Goal: Task Accomplishment & Management: Use online tool/utility

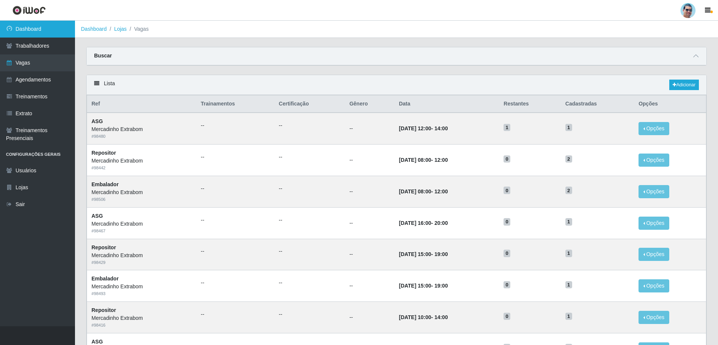
click at [36, 25] on link "Dashboard" at bounding box center [37, 29] width 75 height 17
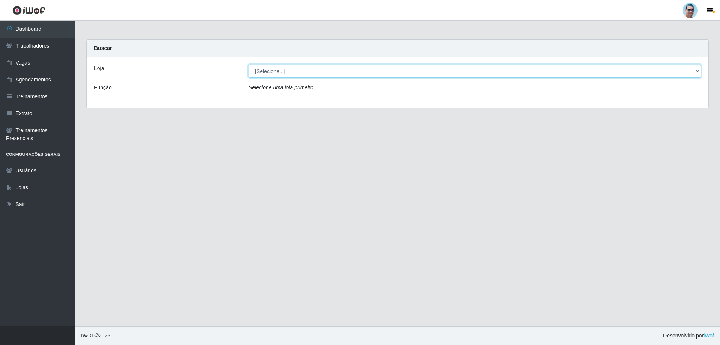
click at [278, 68] on select "[Selecione...] Mercadinho Extrabom" at bounding box center [475, 70] width 452 height 13
select select "175"
click at [249, 64] on select "[Selecione...] Mercadinho Extrabom" at bounding box center [475, 70] width 452 height 13
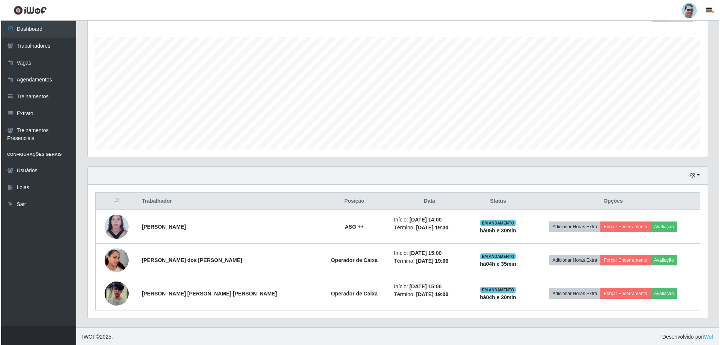
scroll to position [120, 0]
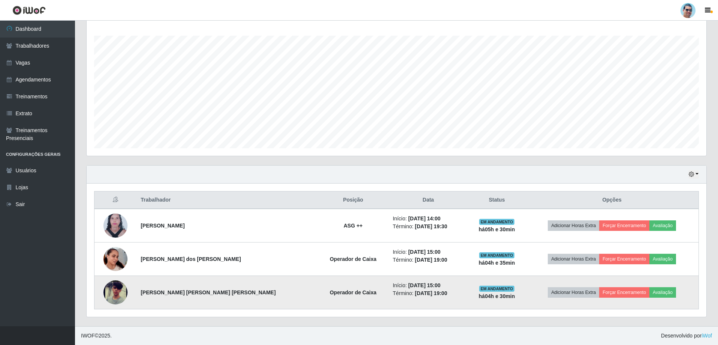
click at [118, 289] on img at bounding box center [115, 292] width 24 height 52
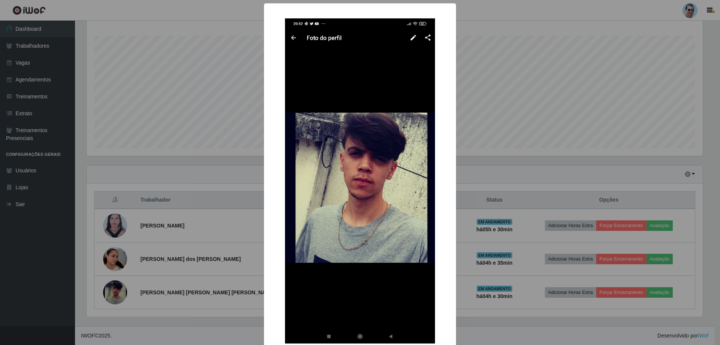
click at [625, 147] on div "× OK Cancel" at bounding box center [360, 172] width 720 height 345
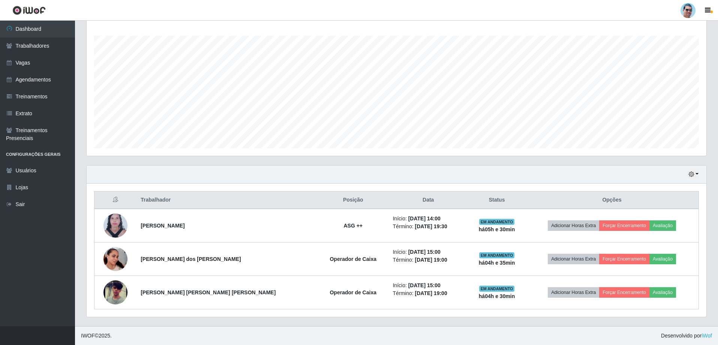
scroll to position [156, 620]
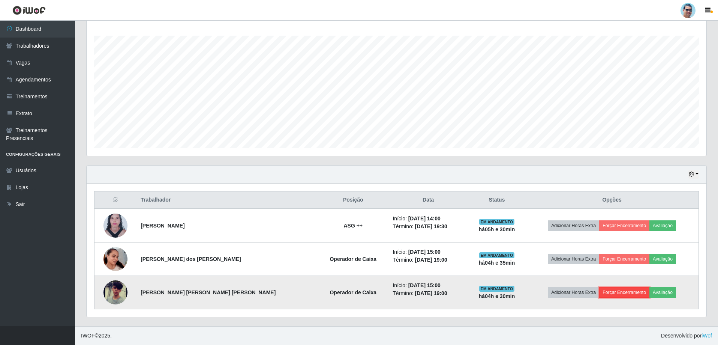
click at [616, 289] on button "Forçar Encerramento" at bounding box center [624, 292] width 50 height 10
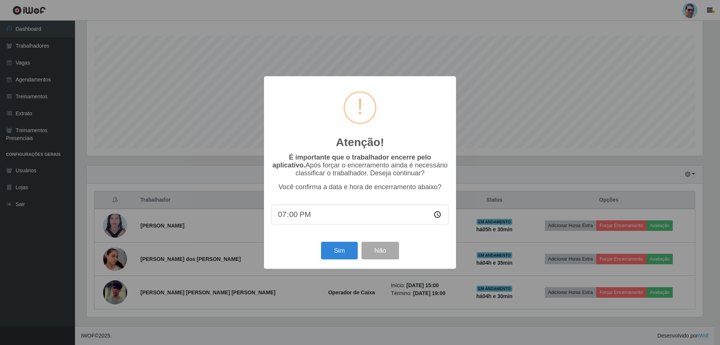
click at [576, 140] on div "Atenção! × É importante que o trabalhador encerre pelo aplicativo. Após forçar …" at bounding box center [360, 172] width 720 height 345
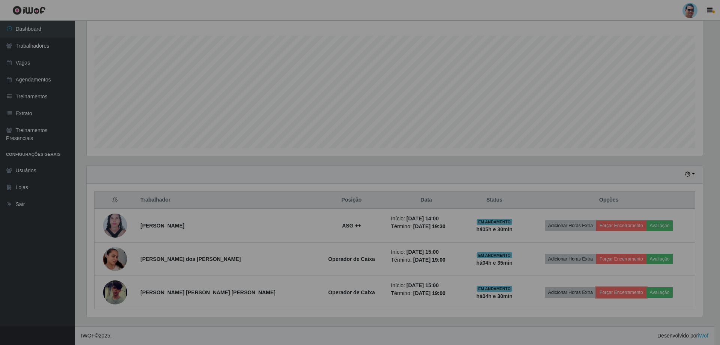
scroll to position [156, 620]
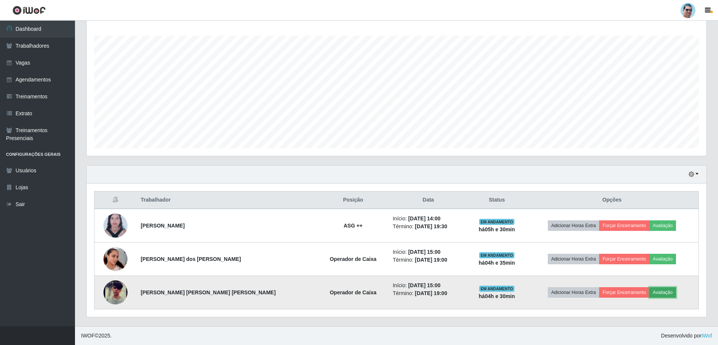
click at [649, 293] on button "Avaliação" at bounding box center [662, 292] width 27 height 10
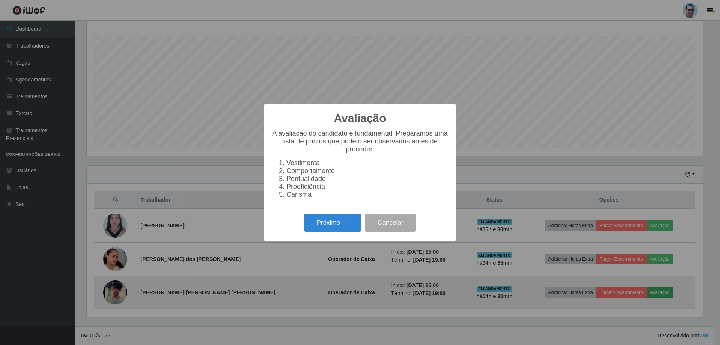
scroll to position [156, 616]
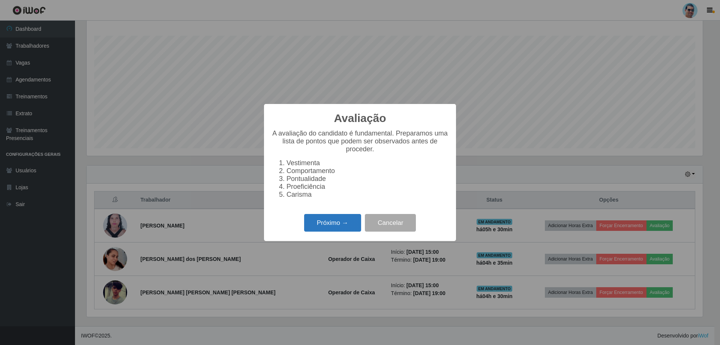
click at [330, 229] on button "Próximo →" at bounding box center [332, 223] width 57 height 18
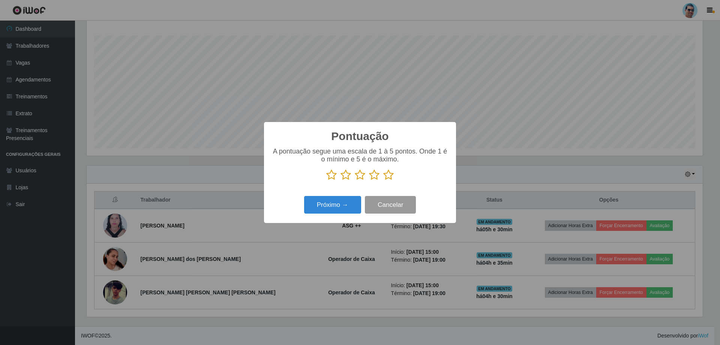
scroll to position [374800, 374339]
click at [386, 175] on icon at bounding box center [388, 174] width 10 height 11
click at [383, 180] on input "radio" at bounding box center [383, 180] width 0 height 0
click at [330, 211] on button "Próximo →" at bounding box center [332, 205] width 57 height 18
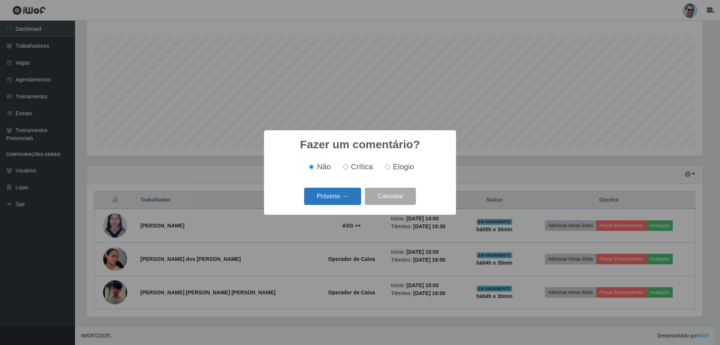
click at [335, 195] on button "Próximo →" at bounding box center [332, 196] width 57 height 18
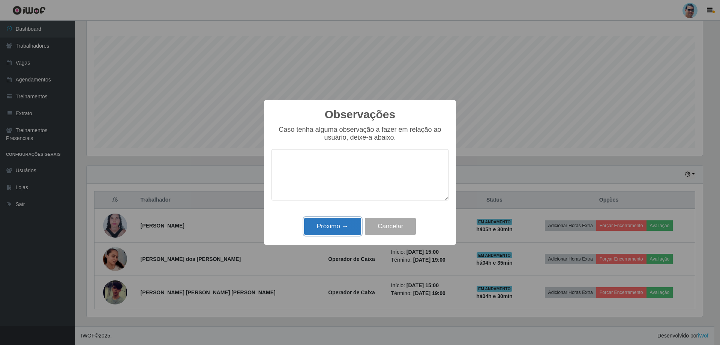
click at [357, 229] on button "Próximo →" at bounding box center [332, 226] width 57 height 18
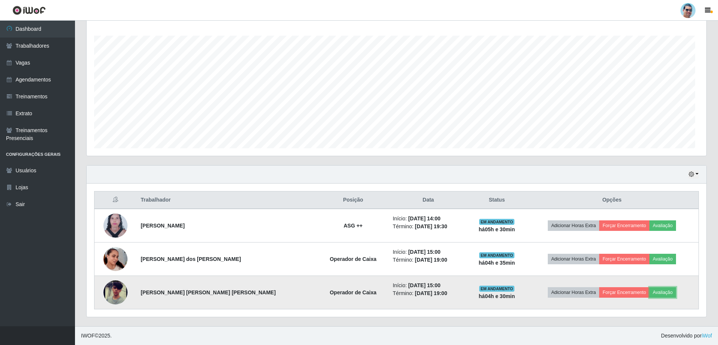
scroll to position [156, 620]
click at [601, 294] on button "Forçar Encerramento" at bounding box center [624, 292] width 50 height 10
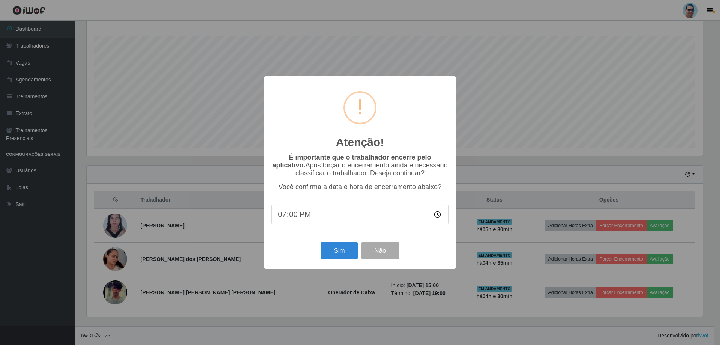
click at [292, 213] on input "19:00" at bounding box center [359, 214] width 177 height 20
type input "19:12"
click at [339, 257] on button "Sim" at bounding box center [339, 250] width 36 height 18
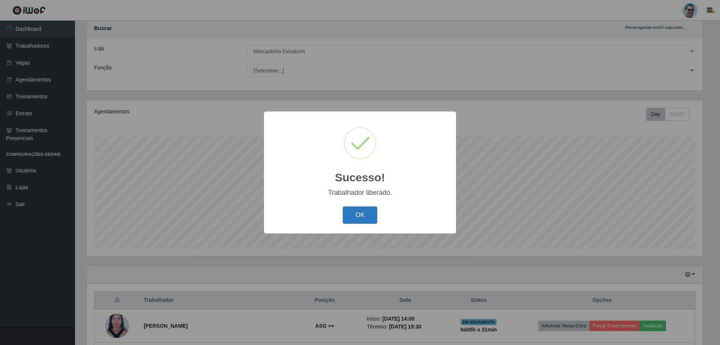
click at [348, 213] on button "OK" at bounding box center [360, 215] width 35 height 18
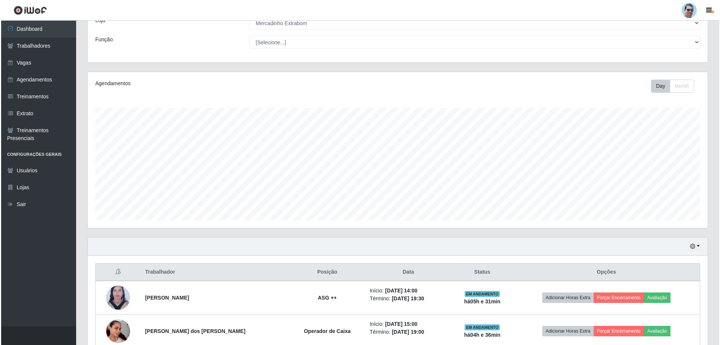
scroll to position [87, 0]
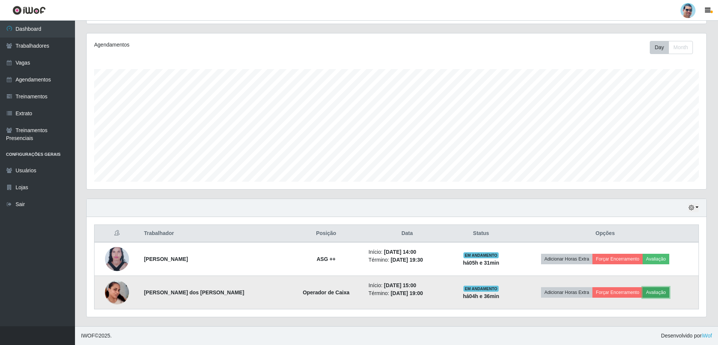
click at [659, 290] on button "Avaliação" at bounding box center [656, 292] width 27 height 10
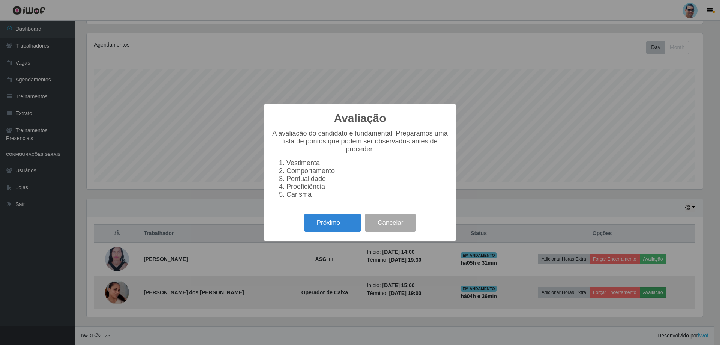
scroll to position [0, 0]
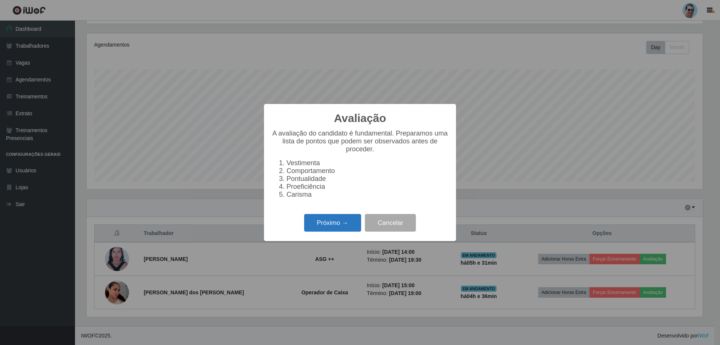
click at [355, 230] on button "Próximo →" at bounding box center [332, 223] width 57 height 18
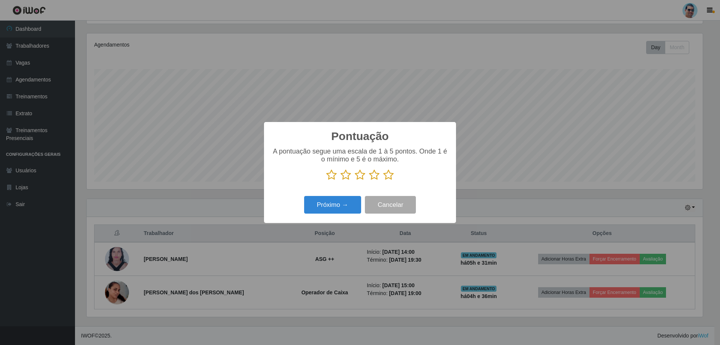
click at [386, 172] on icon at bounding box center [388, 174] width 10 height 11
click at [383, 180] on input "radio" at bounding box center [383, 180] width 0 height 0
click at [297, 207] on div "Próximo → Cancelar" at bounding box center [359, 204] width 177 height 21
click at [349, 206] on button "Próximo →" at bounding box center [332, 205] width 57 height 18
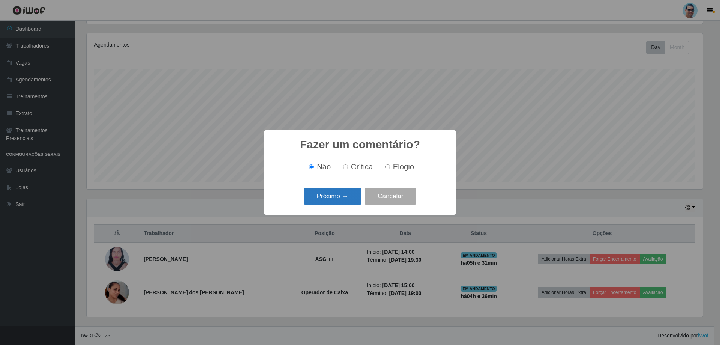
click at [349, 198] on button "Próximo →" at bounding box center [332, 196] width 57 height 18
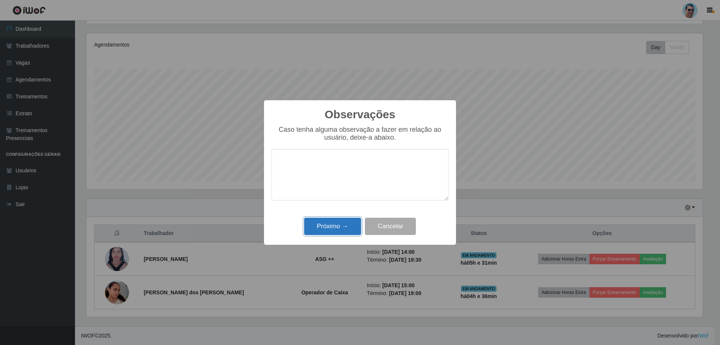
click at [348, 221] on button "Próximo →" at bounding box center [332, 226] width 57 height 18
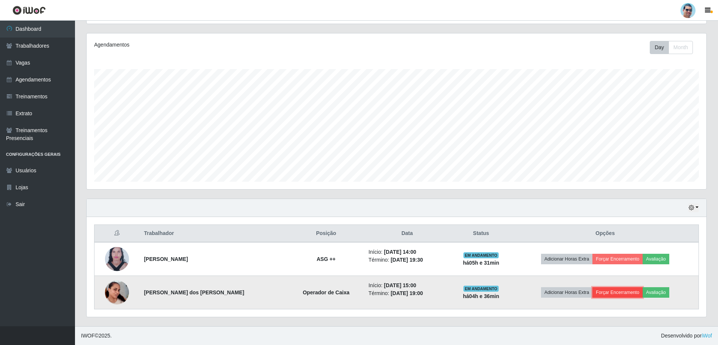
click at [604, 290] on button "Forçar Encerramento" at bounding box center [617, 292] width 50 height 10
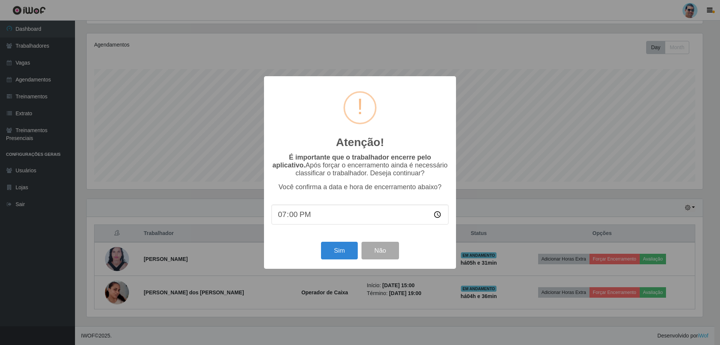
click at [292, 217] on input "19:00" at bounding box center [359, 214] width 177 height 20
type input "19:20"
click at [350, 248] on button "Sim" at bounding box center [339, 250] width 36 height 18
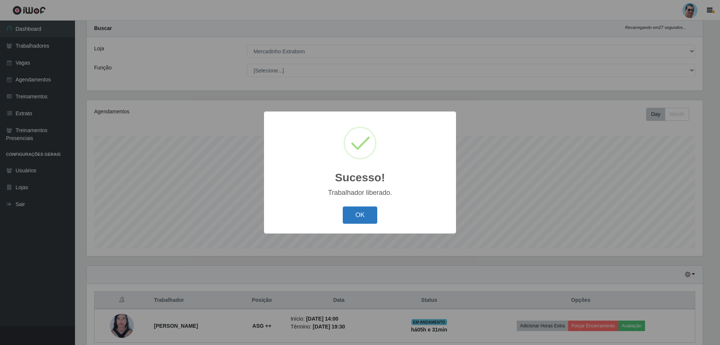
click at [358, 213] on button "OK" at bounding box center [360, 215] width 35 height 18
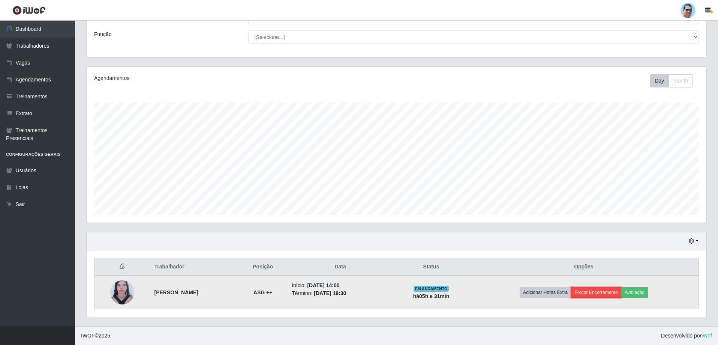
click at [609, 289] on button "Forçar Encerramento" at bounding box center [596, 292] width 50 height 10
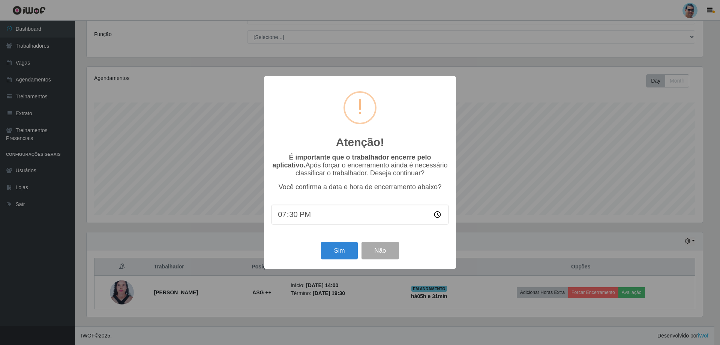
click at [661, 184] on div "Atenção! × É importante que o trabalhador encerre pelo aplicativo. Após forçar …" at bounding box center [360, 172] width 720 height 345
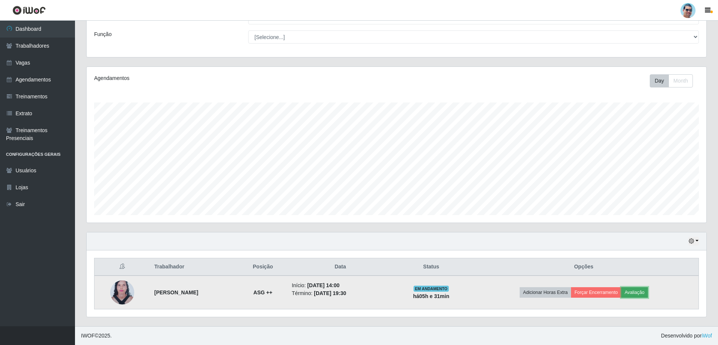
click at [640, 294] on button "Avaliação" at bounding box center [634, 292] width 27 height 10
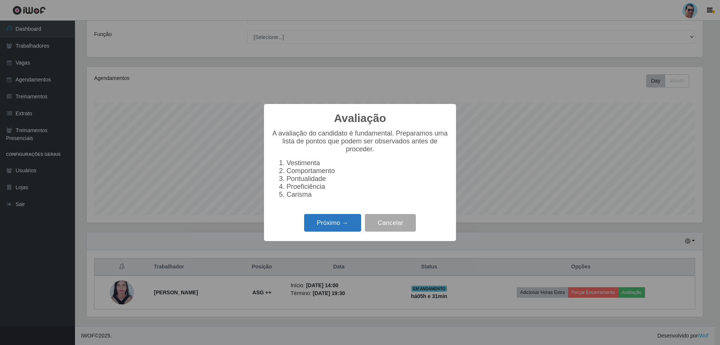
click at [357, 221] on button "Próximo →" at bounding box center [332, 223] width 57 height 18
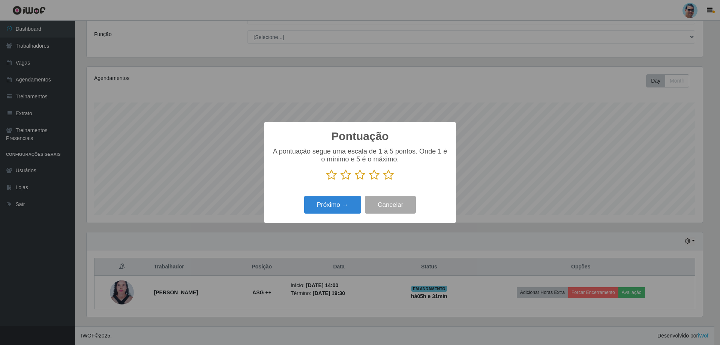
click at [375, 175] on icon at bounding box center [374, 174] width 10 height 11
click at [369, 180] on input "radio" at bounding box center [369, 180] width 0 height 0
click at [334, 203] on button "Próximo →" at bounding box center [332, 205] width 57 height 18
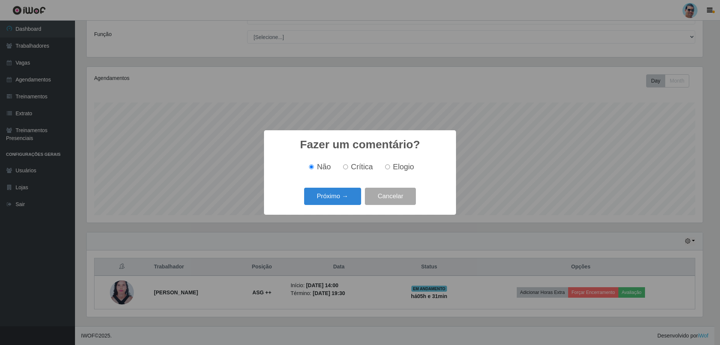
click at [334, 203] on button "Próximo →" at bounding box center [332, 196] width 57 height 18
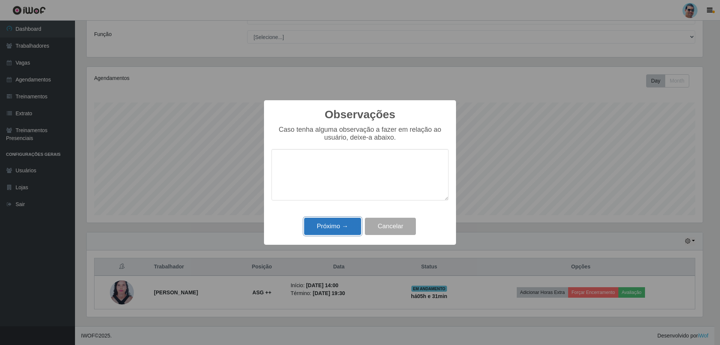
click at [334, 233] on button "Próximo →" at bounding box center [332, 226] width 57 height 18
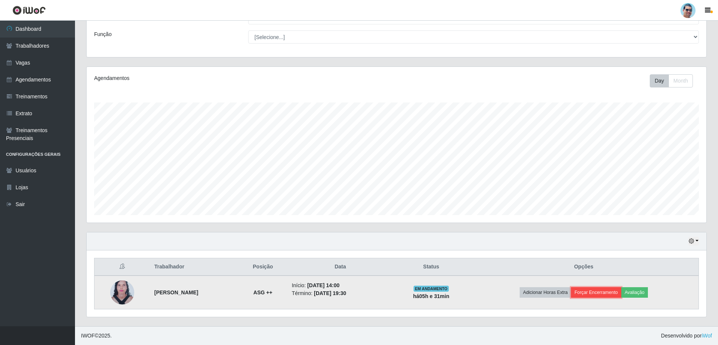
click at [606, 292] on button "Forçar Encerramento" at bounding box center [596, 292] width 50 height 10
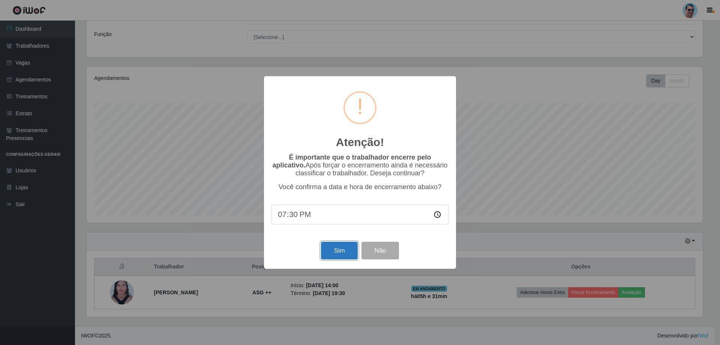
click at [330, 248] on button "Sim" at bounding box center [339, 250] width 36 height 18
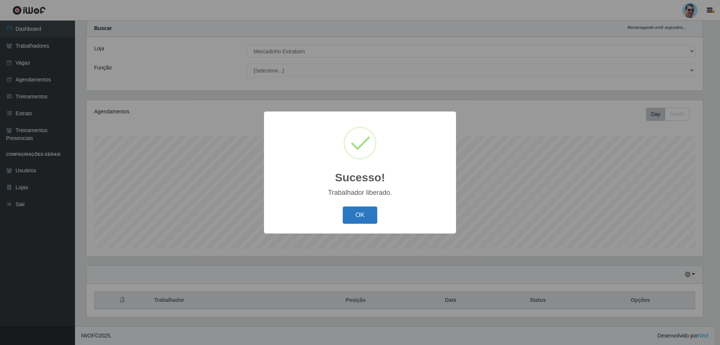
click at [359, 215] on button "OK" at bounding box center [360, 215] width 35 height 18
